Goal: Task Accomplishment & Management: Use online tool/utility

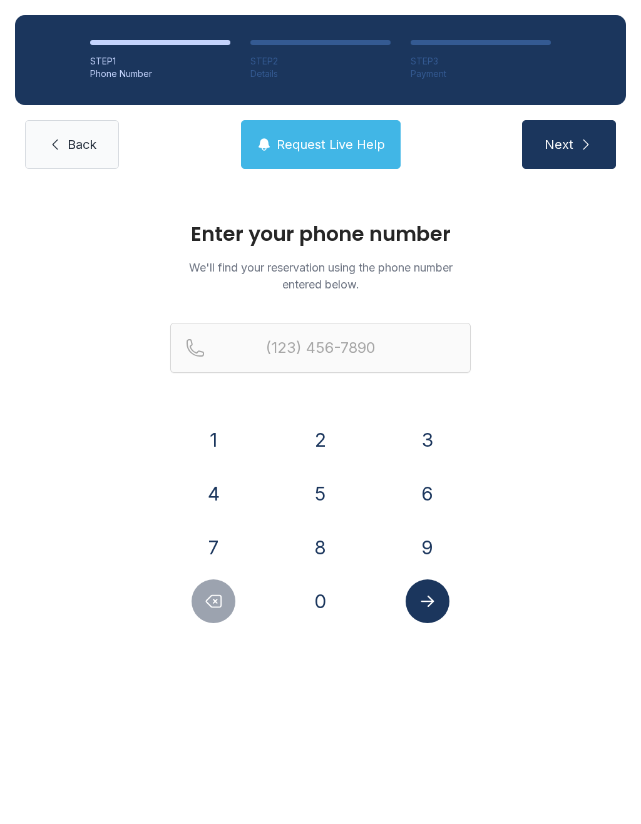
click at [340, 442] on button "2" at bounding box center [321, 440] width 44 height 44
click at [325, 479] on button "5" at bounding box center [321, 494] width 44 height 44
click at [421, 490] on button "6" at bounding box center [428, 494] width 44 height 44
click at [436, 490] on button "6" at bounding box center [428, 494] width 44 height 44
click at [218, 540] on button "7" at bounding box center [213, 548] width 44 height 44
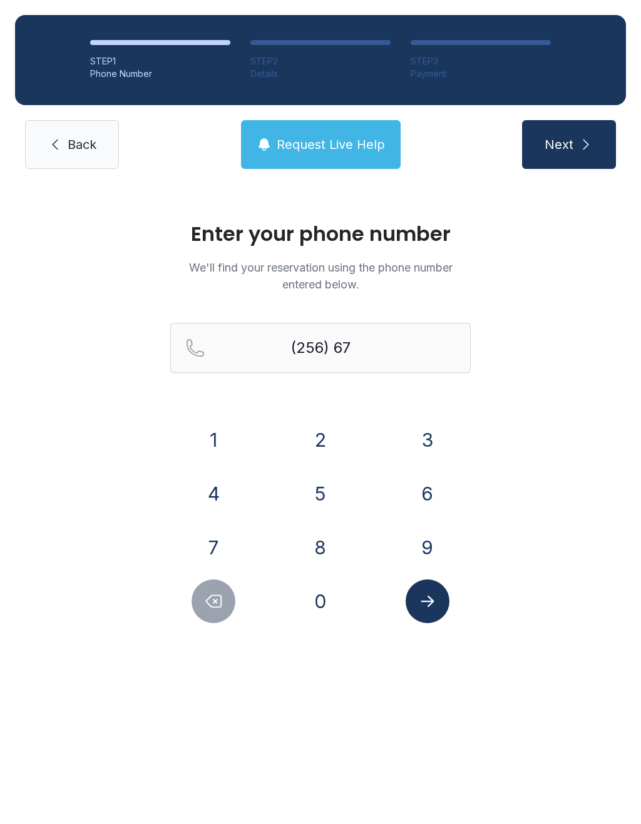
click at [427, 444] on button "3" at bounding box center [428, 440] width 44 height 44
click at [431, 434] on button "3" at bounding box center [428, 440] width 44 height 44
click at [426, 494] on button "6" at bounding box center [428, 494] width 44 height 44
click at [221, 549] on button "7" at bounding box center [213, 548] width 44 height 44
click at [437, 483] on button "6" at bounding box center [428, 494] width 44 height 44
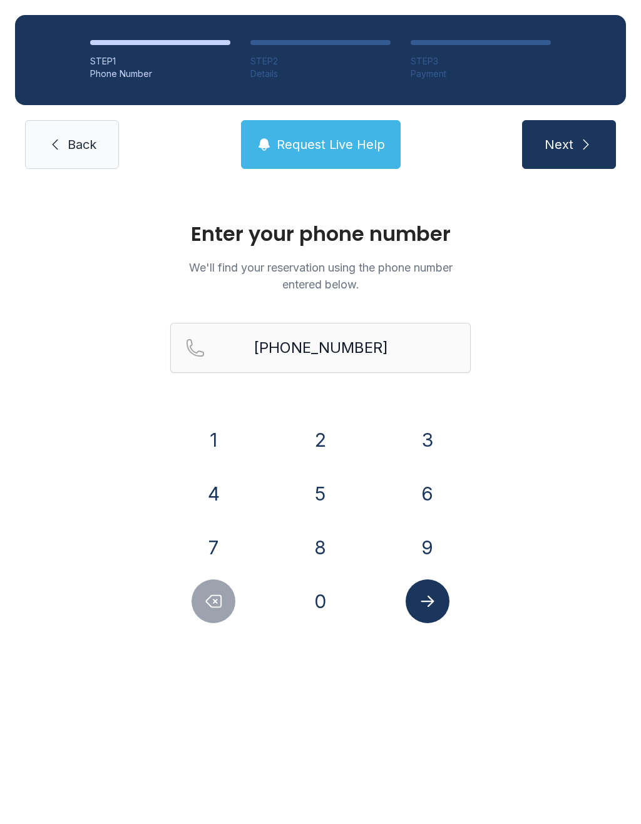
click at [427, 606] on icon "Submit lookup form" at bounding box center [427, 601] width 19 height 19
click at [331, 442] on button "2" at bounding box center [321, 440] width 44 height 44
click at [326, 482] on button "5" at bounding box center [321, 494] width 44 height 44
click at [430, 487] on button "6" at bounding box center [428, 494] width 44 height 44
click at [432, 492] on button "6" at bounding box center [428, 494] width 44 height 44
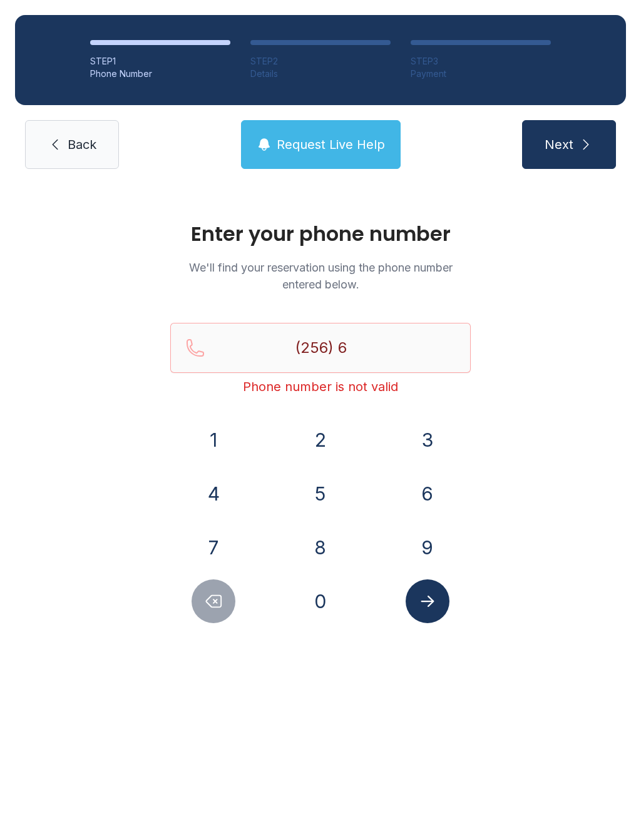
click at [212, 542] on button "7" at bounding box center [213, 548] width 44 height 44
click at [442, 432] on button "3" at bounding box center [428, 440] width 44 height 44
click at [430, 422] on button "3" at bounding box center [428, 440] width 44 height 44
click at [431, 478] on button "6" at bounding box center [428, 494] width 44 height 44
click at [212, 539] on button "7" at bounding box center [213, 548] width 44 height 44
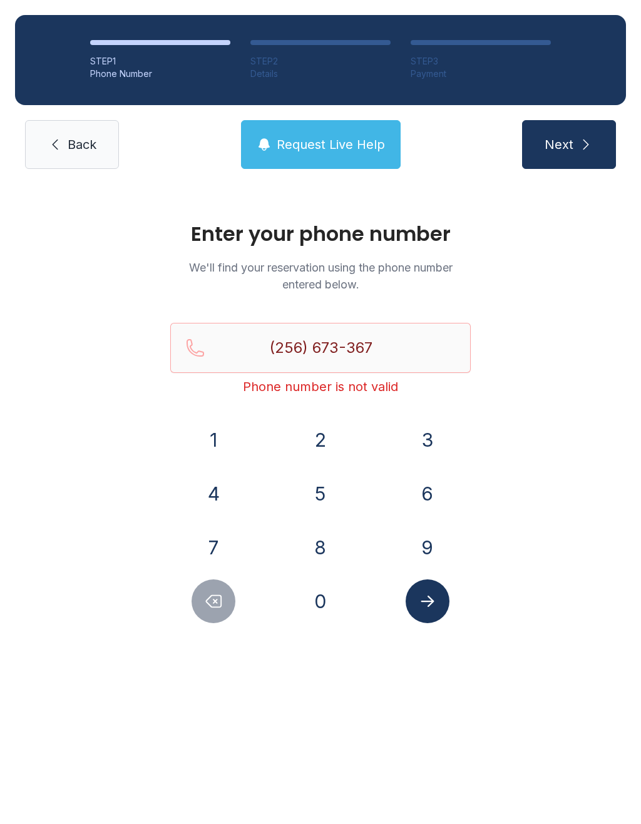
click at [424, 475] on button "6" at bounding box center [428, 494] width 44 height 44
type input "[PHONE_NUMBER]"
click at [445, 595] on button "Submit lookup form" at bounding box center [428, 601] width 44 height 44
click at [433, 589] on button "Submit lookup form" at bounding box center [428, 601] width 44 height 44
